Goal: Task Accomplishment & Management: Manage account settings

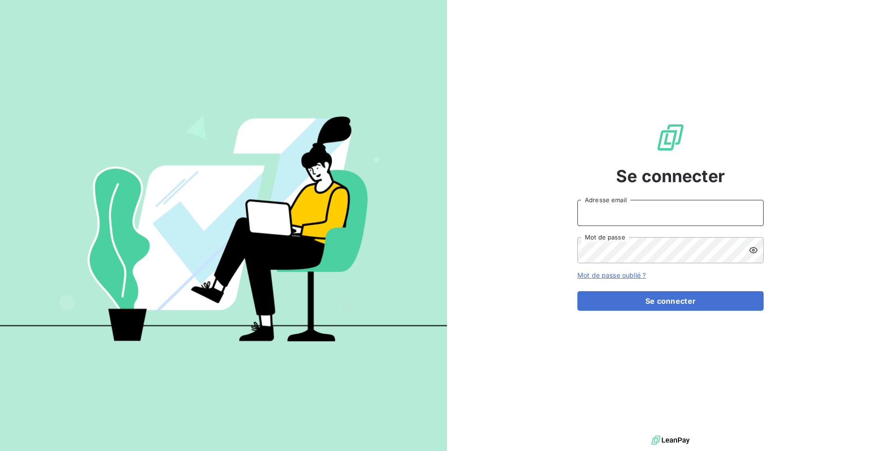
click at [610, 209] on input "Adresse email" at bounding box center [670, 213] width 186 height 26
type input "admin@baromatic"
click at [577, 291] on button "Se connecter" at bounding box center [670, 301] width 186 height 20
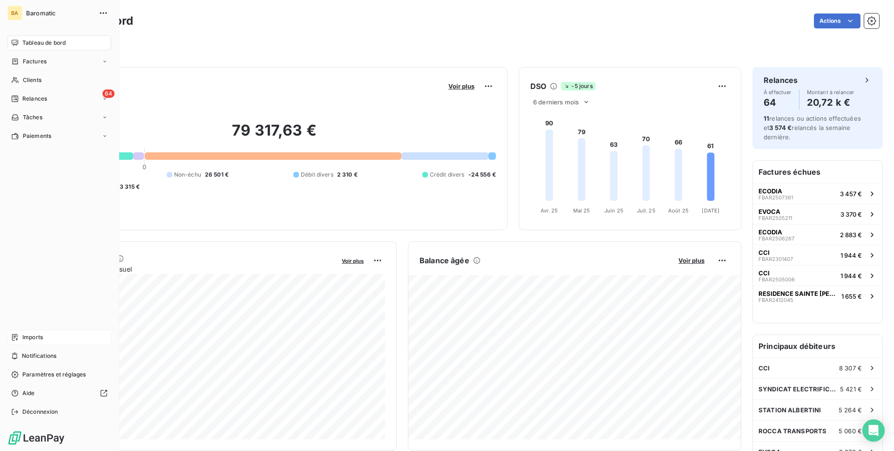
click at [59, 333] on div "Imports" at bounding box center [59, 337] width 104 height 15
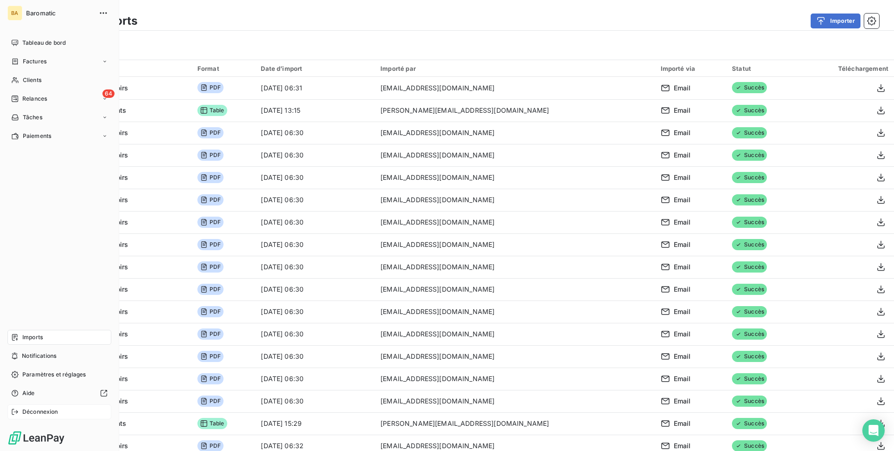
click at [23, 413] on span "Déconnexion" at bounding box center [40, 411] width 36 height 8
